Goal: Task Accomplishment & Management: Manage account settings

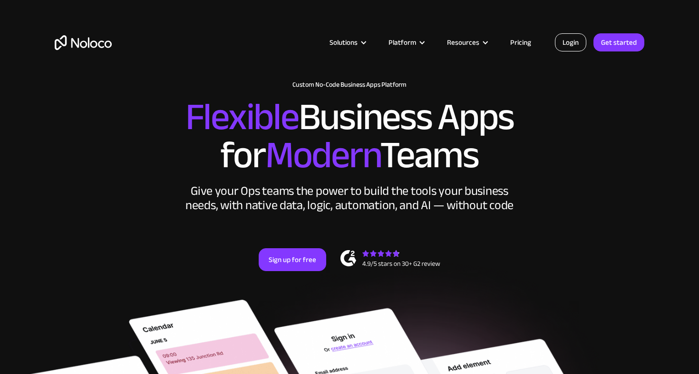
click at [573, 46] on link "Login" at bounding box center [570, 42] width 31 height 18
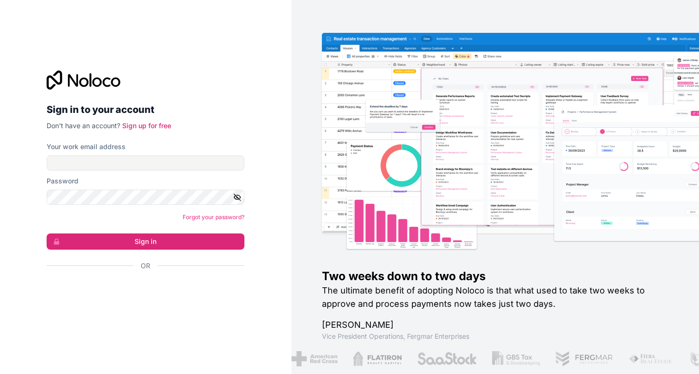
click at [178, 292] on div "Sign in with Google. Opens in new tab" at bounding box center [142, 291] width 190 height 21
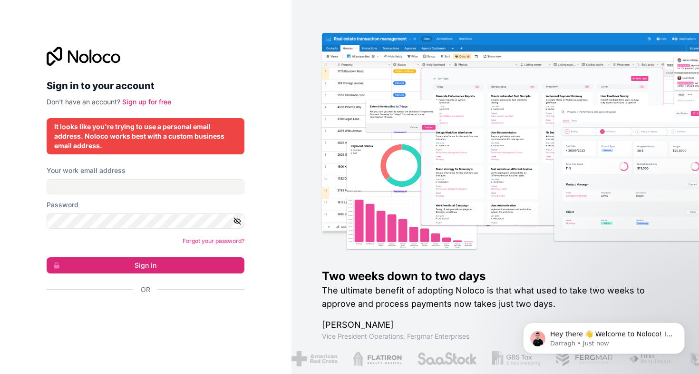
click at [193, 175] on div "Your work email address" at bounding box center [146, 171] width 198 height 10
click at [182, 187] on input "Your work email address" at bounding box center [146, 186] width 198 height 15
paste input "Dujwac-hufqy7-qudbyf"
type input "Dujwac-hufqy7-qudbyf"
click at [116, 187] on input "Your work email address" at bounding box center [146, 186] width 198 height 15
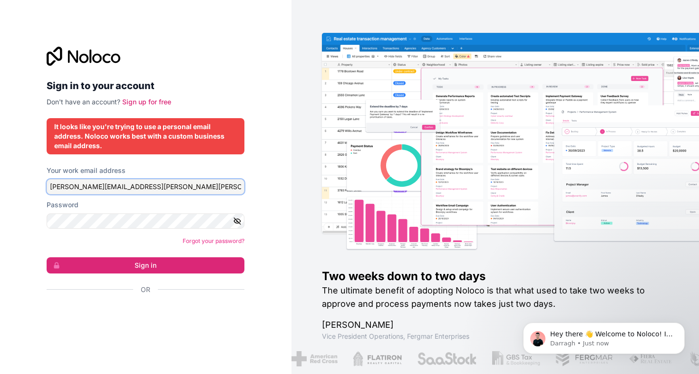
type input "pierre-jean.bernard@mccann.com"
click at [146, 265] on button "Sign in" at bounding box center [146, 265] width 198 height 16
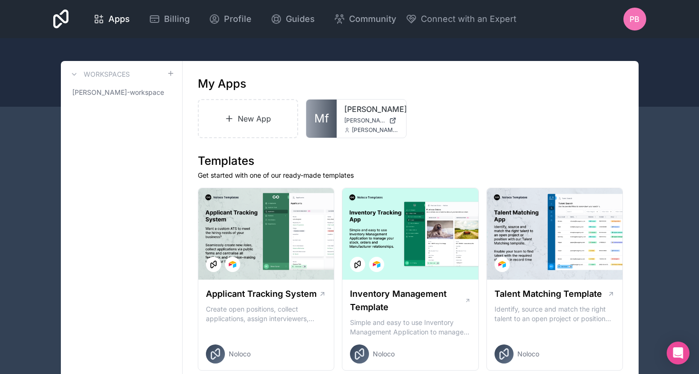
click at [641, 16] on div "PB" at bounding box center [635, 19] width 23 height 23
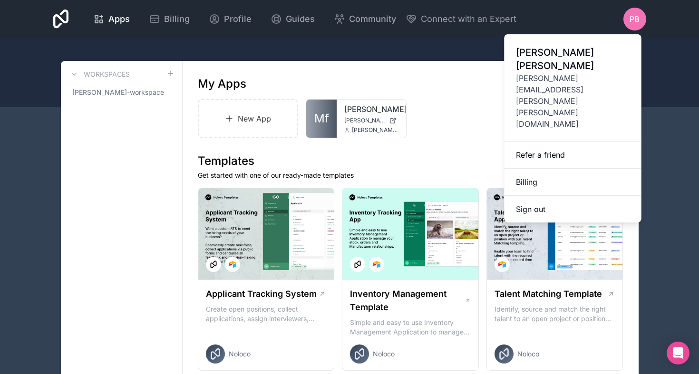
click at [575, 80] on span "pierre-jean.bernard@mccann.com" at bounding box center [573, 100] width 114 height 57
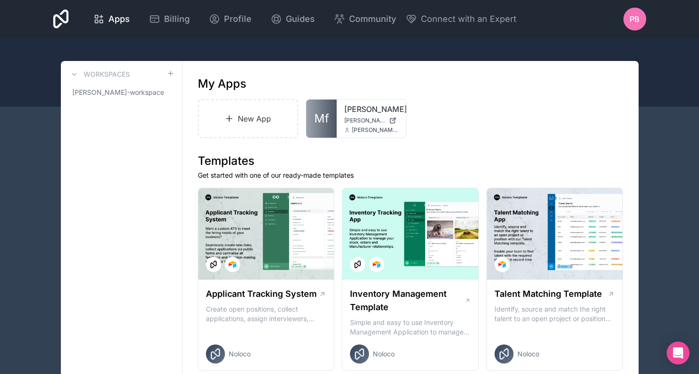
click at [628, 27] on div "PB" at bounding box center [635, 19] width 23 height 23
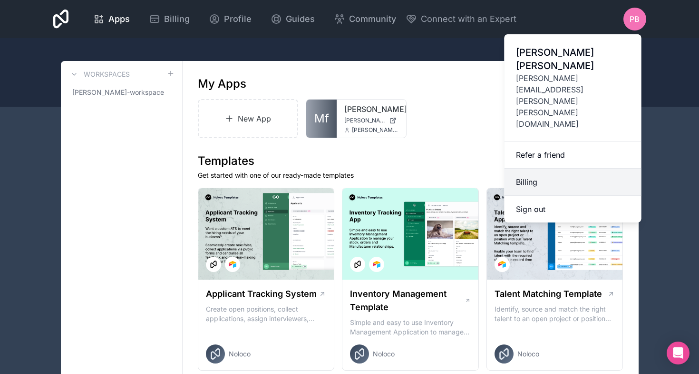
click at [551, 168] on link "Billing" at bounding box center [573, 181] width 137 height 27
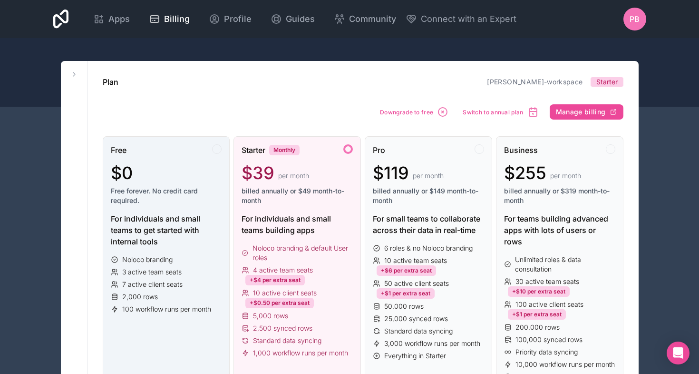
click at [201, 175] on div "$0" at bounding box center [166, 172] width 111 height 19
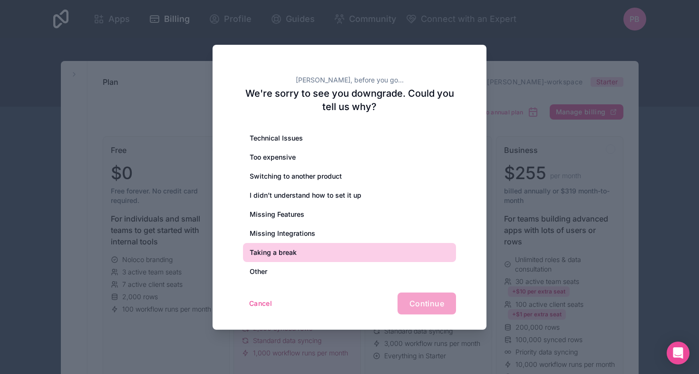
click at [311, 256] on div "Taking a break" at bounding box center [349, 252] width 213 height 19
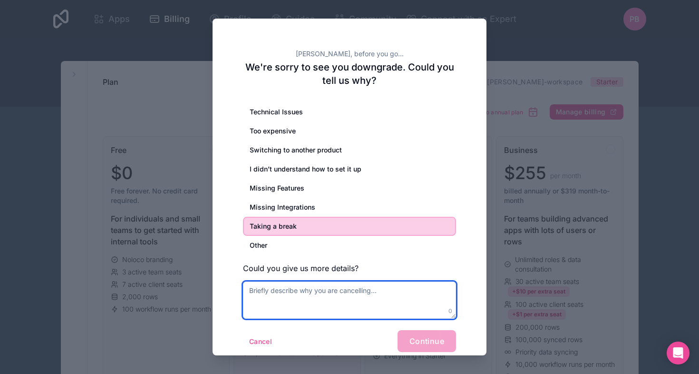
click at [372, 307] on textarea at bounding box center [349, 299] width 213 height 37
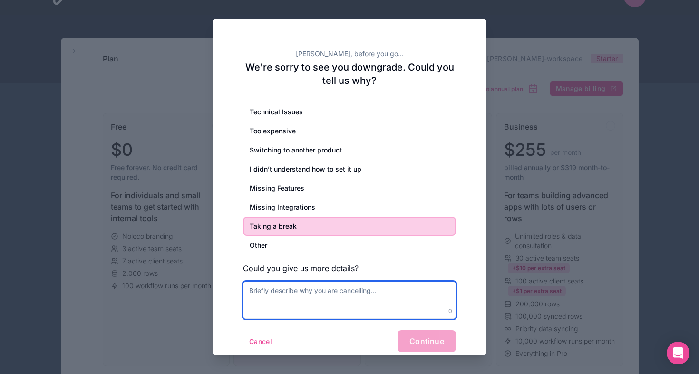
scroll to position [27, 0]
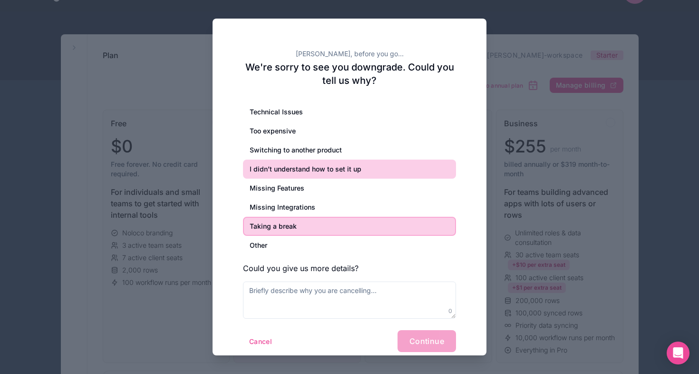
click at [333, 177] on div "I didn’t understand how to set it up" at bounding box center [349, 168] width 213 height 19
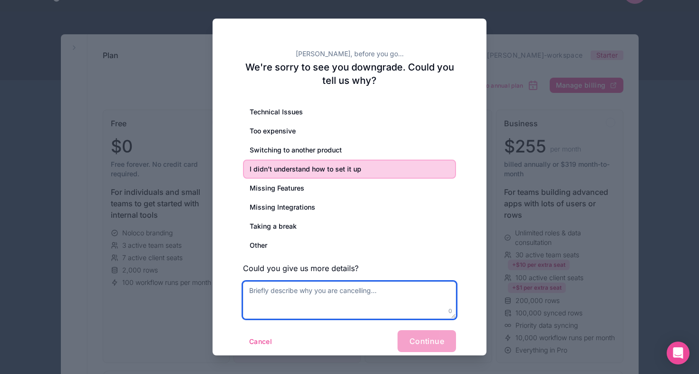
click at [367, 291] on textarea at bounding box center [349, 299] width 213 height 37
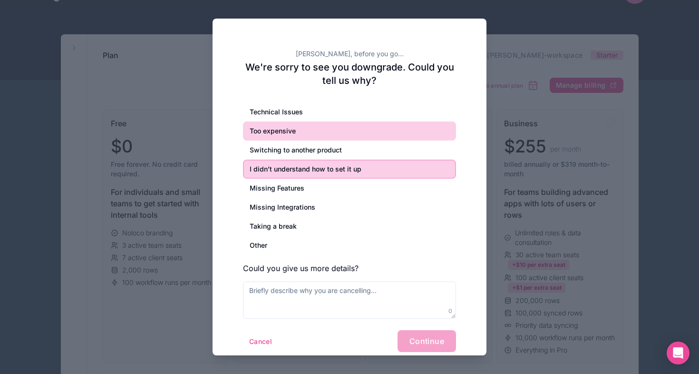
click at [335, 138] on div "Too expensive" at bounding box center [349, 130] width 213 height 19
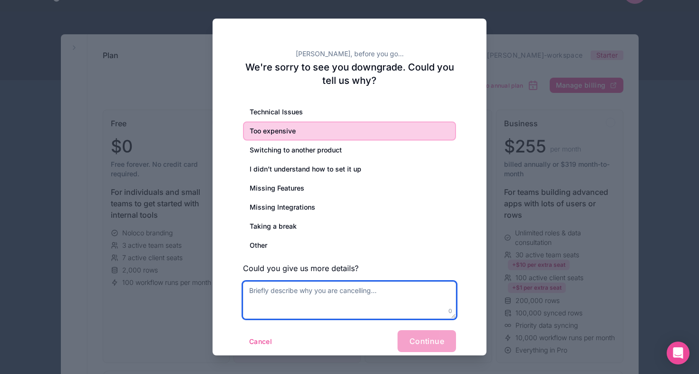
click at [379, 302] on textarea at bounding box center [349, 299] width 213 height 37
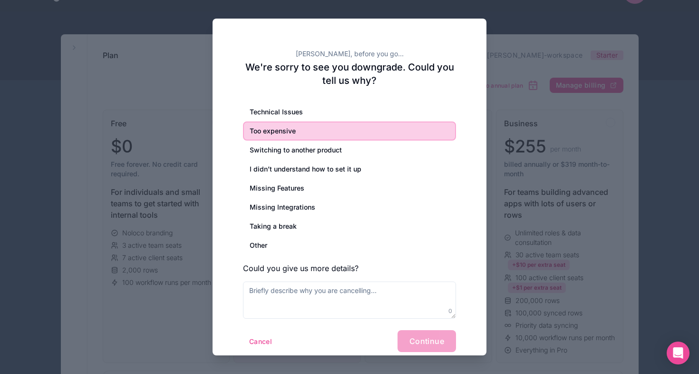
click at [433, 349] on div "Cancel Continue" at bounding box center [349, 341] width 213 height 22
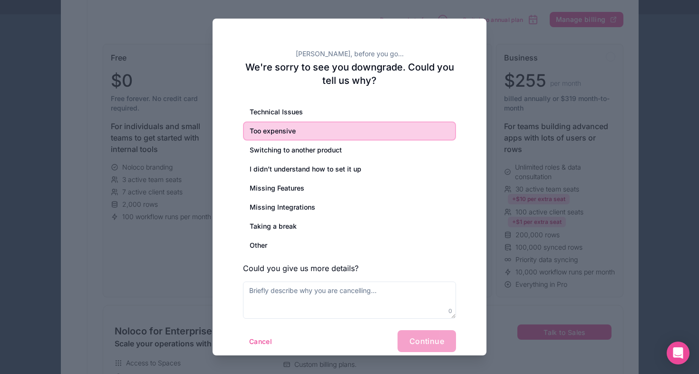
scroll to position [94, 0]
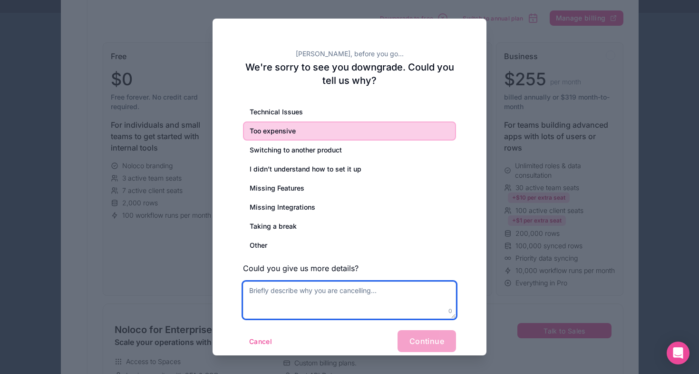
click at [372, 305] on textarea at bounding box center [349, 299] width 213 height 37
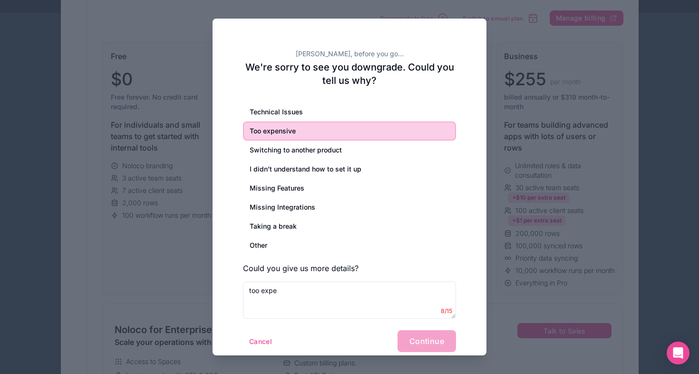
click at [412, 328] on form "Technical Issues Too expensive Switching to another product I didn’t understand…" at bounding box center [349, 226] width 213 height 249
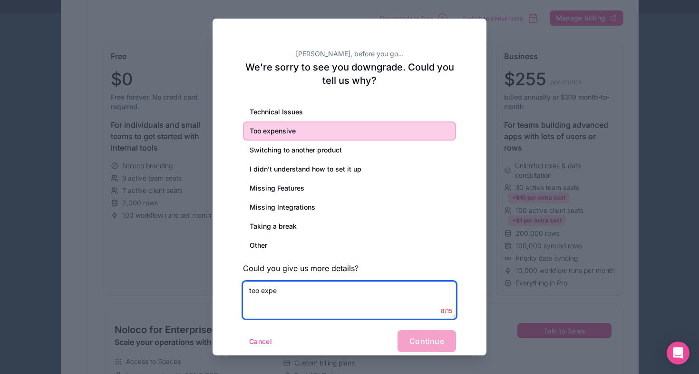
click at [357, 295] on textarea "too expe" at bounding box center [349, 299] width 213 height 37
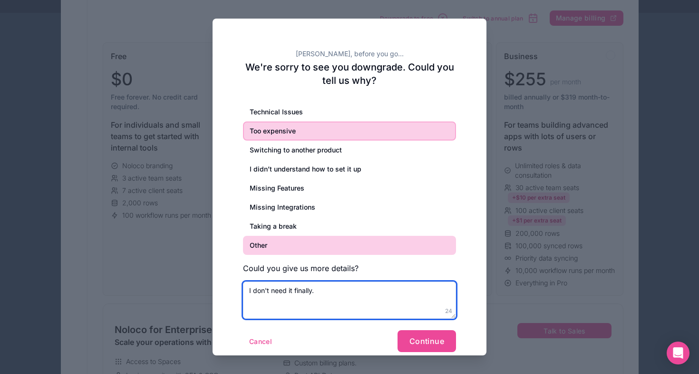
type textarea "I don't need it finally."
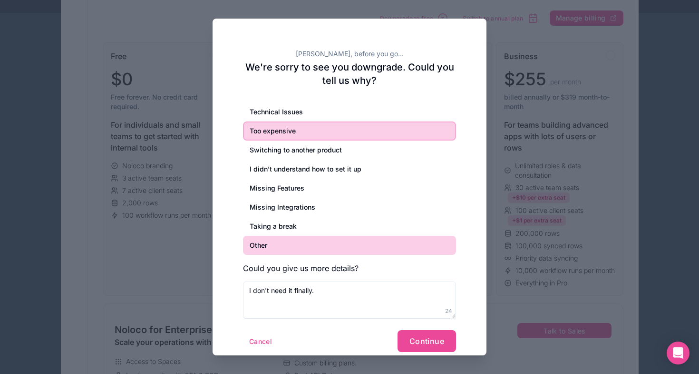
click at [349, 242] on div "Other" at bounding box center [349, 245] width 213 height 19
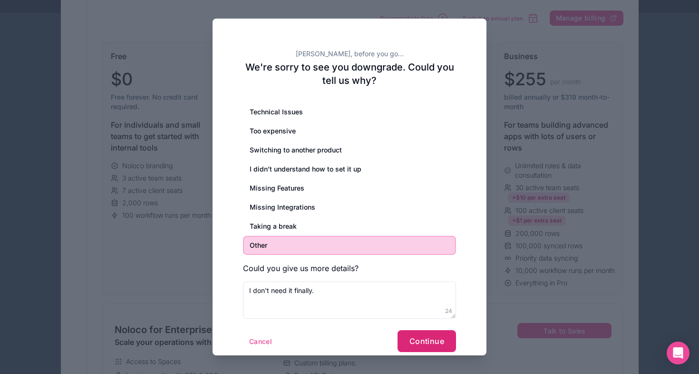
click at [425, 340] on span "Continue" at bounding box center [427, 341] width 35 height 10
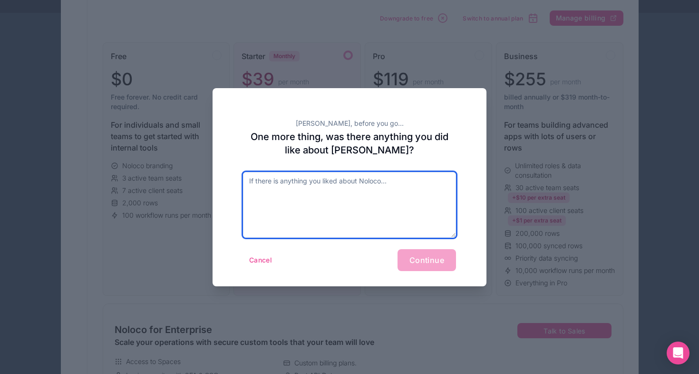
click at [389, 212] on textarea at bounding box center [349, 205] width 213 height 66
type textarea "n"
